Goal: Use online tool/utility: Use online tool/utility

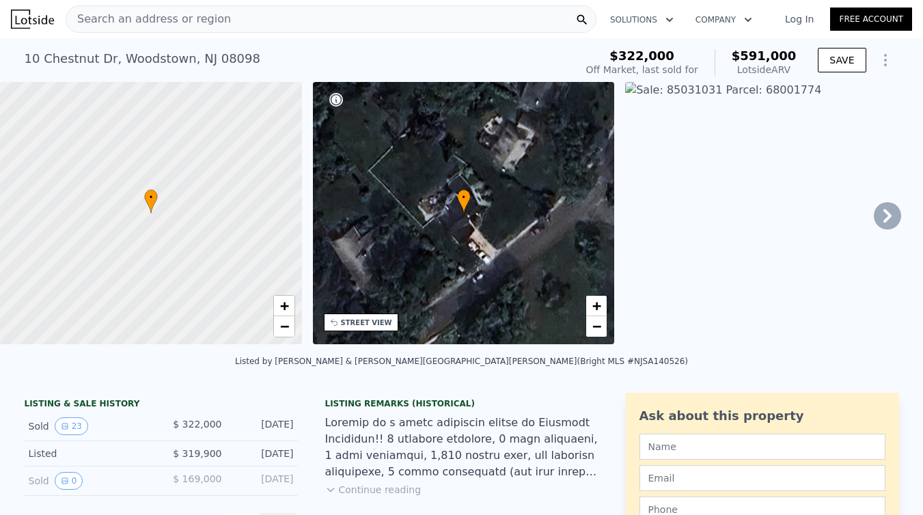
click at [231, 20] on div "Search an address or region" at bounding box center [331, 18] width 531 height 27
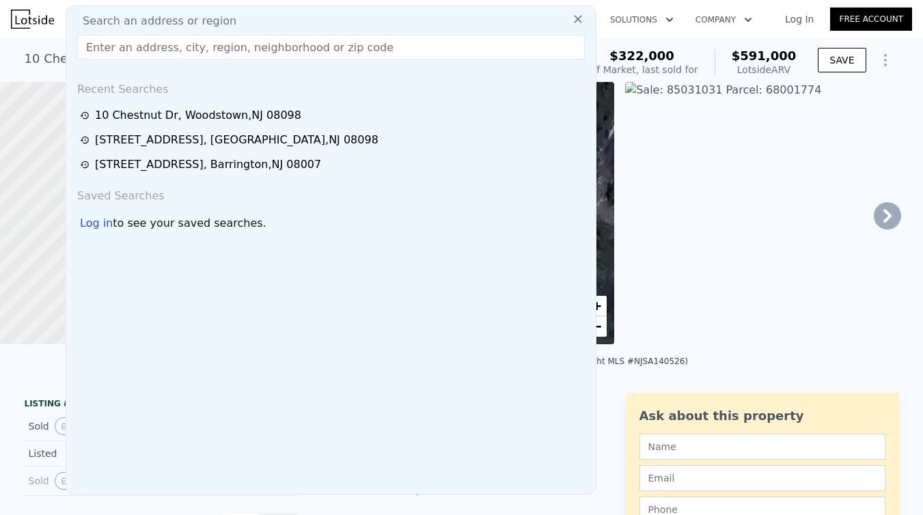
type input "4"
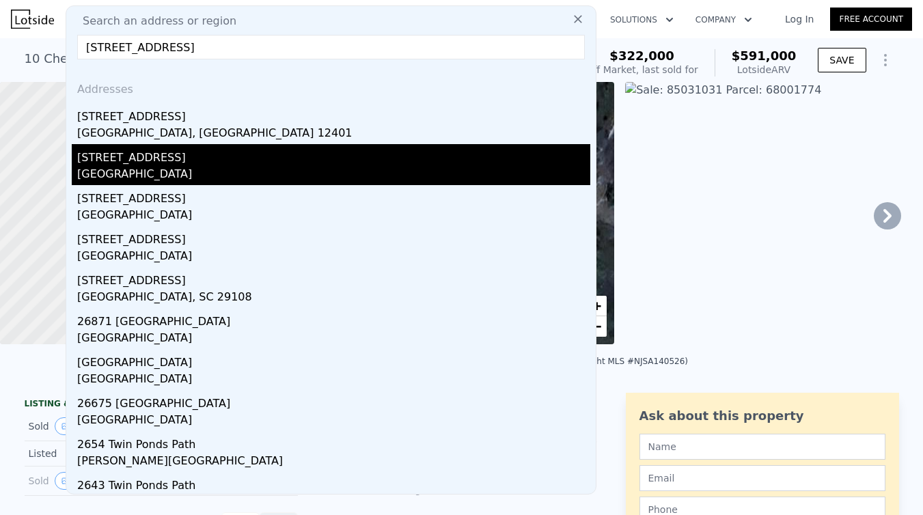
type input "[STREET_ADDRESS]"
click at [174, 161] on div "[STREET_ADDRESS]" at bounding box center [333, 155] width 513 height 22
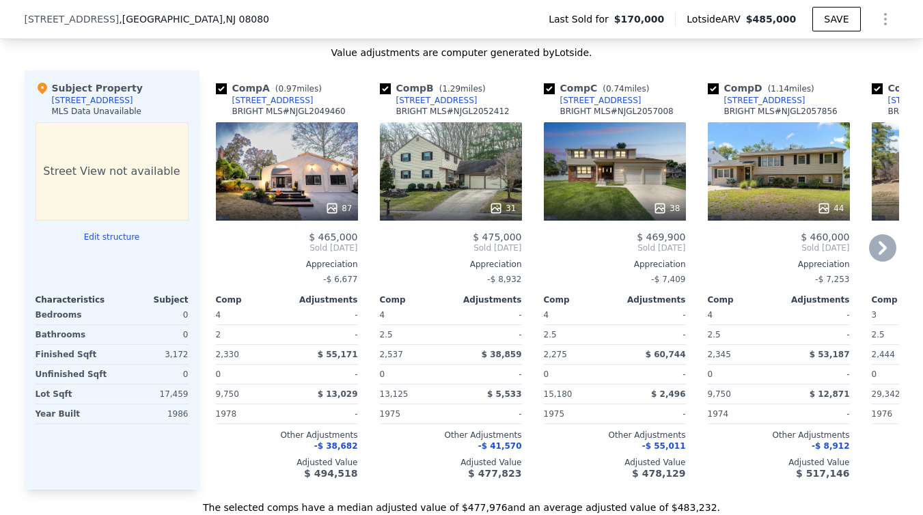
type input "6"
type input "3.5"
type input "2040"
type input "3336"
type input "131116"
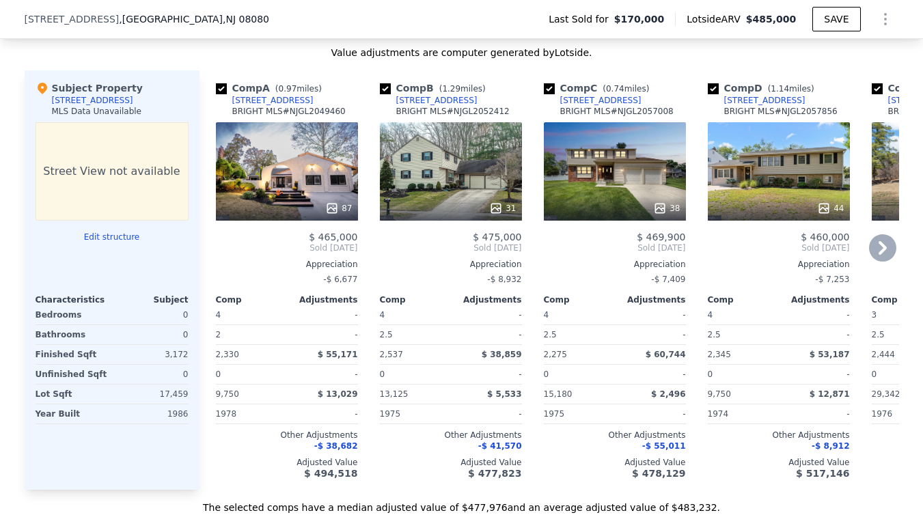
type input "$ 591,000"
type input "5"
type input "$ 209,072"
